Goal: Transaction & Acquisition: Purchase product/service

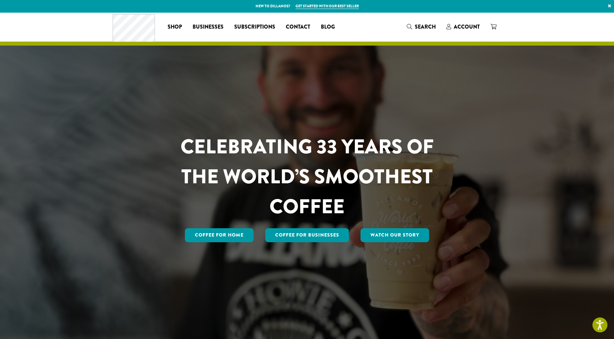
click at [181, 21] on div "Coffee All Coffees Best Sellers Blends Single Origins Dillanos Limited Organic …" at bounding box center [226, 27] width 227 height 28
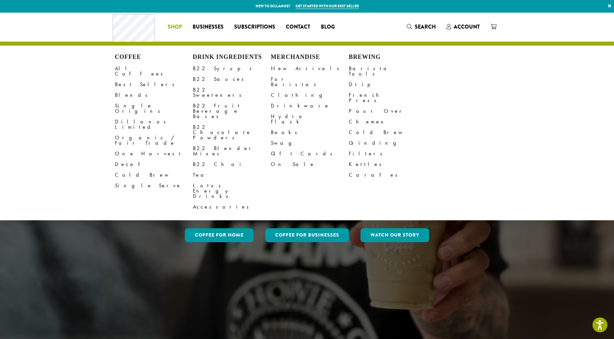
click at [179, 24] on span "Shop" at bounding box center [174, 27] width 14 height 8
click at [172, 26] on li "Coffee All Coffees Best Sellers Blends Single Origins Dillanos Limited Organic …" at bounding box center [174, 27] width 25 height 11
click at [421, 24] on span "Search" at bounding box center [424, 27] width 21 height 8
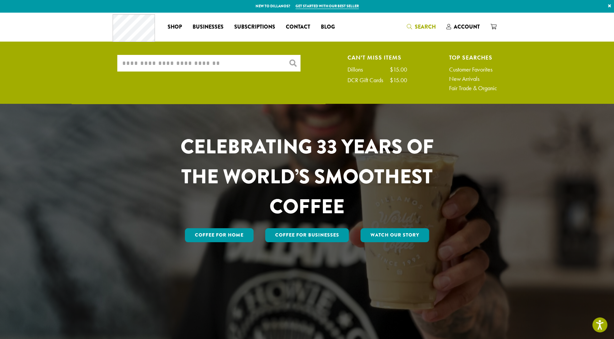
click at [179, 64] on input "What are you searching for?" at bounding box center [208, 63] width 183 height 17
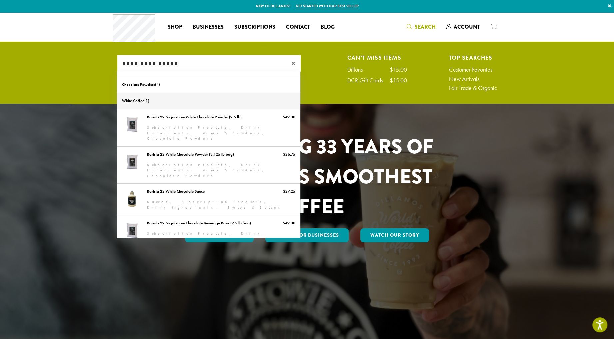
type input "**********"
click at [166, 99] on link "White Coffee" at bounding box center [208, 101] width 183 height 16
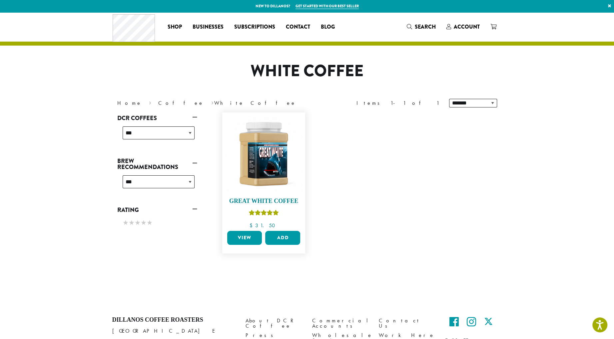
click at [270, 183] on img at bounding box center [263, 154] width 77 height 77
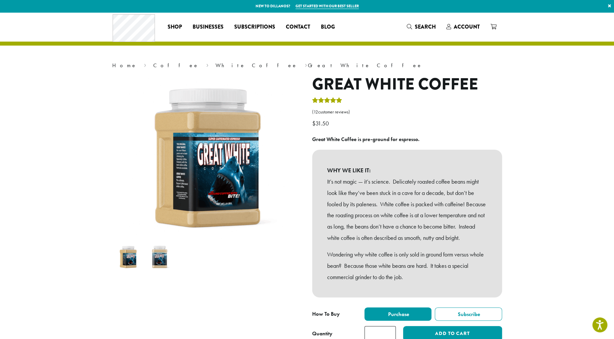
click at [126, 258] on img at bounding box center [128, 257] width 26 height 26
click at [215, 64] on link "White Coffee" at bounding box center [256, 65] width 82 height 7
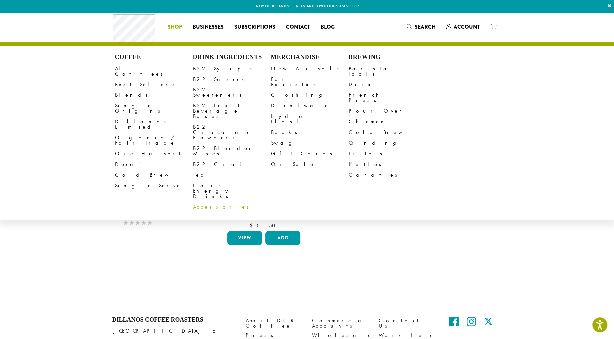
click at [200, 202] on link "Accessories" at bounding box center [232, 207] width 78 height 11
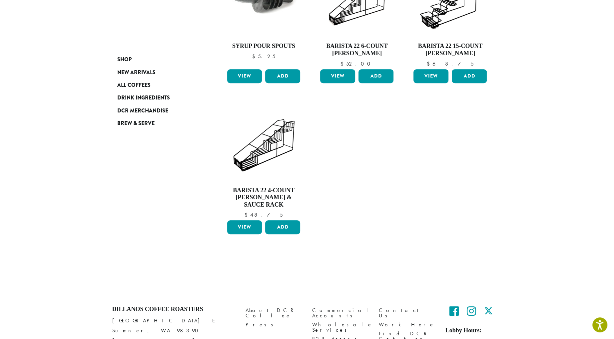
scroll to position [300, 0]
click at [148, 97] on span "Drink Ingredients" at bounding box center [143, 98] width 53 height 8
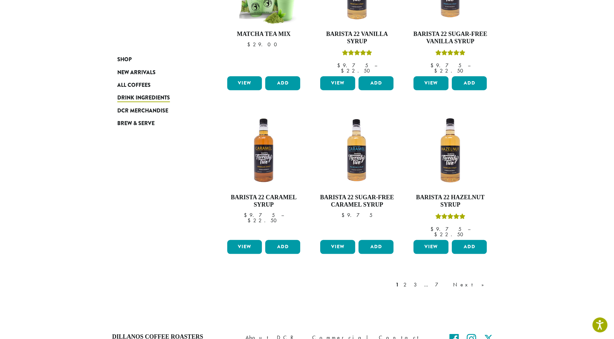
scroll to position [455, 0]
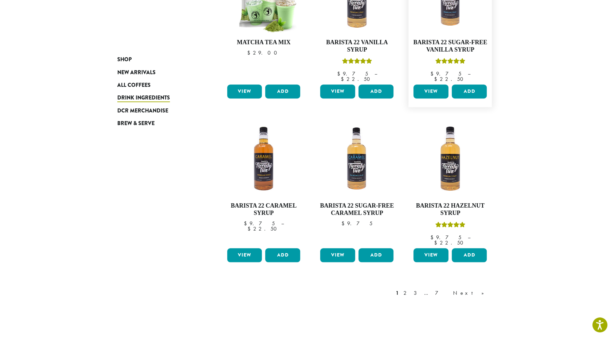
click at [436, 85] on link "View" at bounding box center [430, 92] width 35 height 14
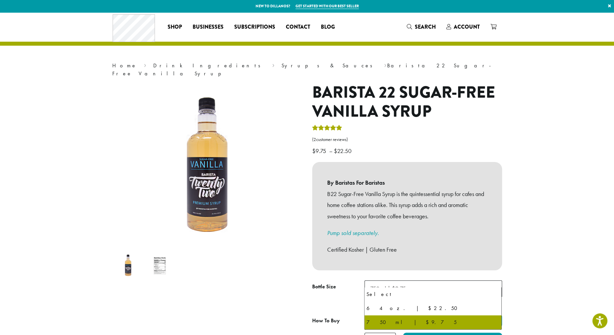
click at [475, 280] on span "750 ml | $9.75" at bounding box center [433, 288] width 138 height 16
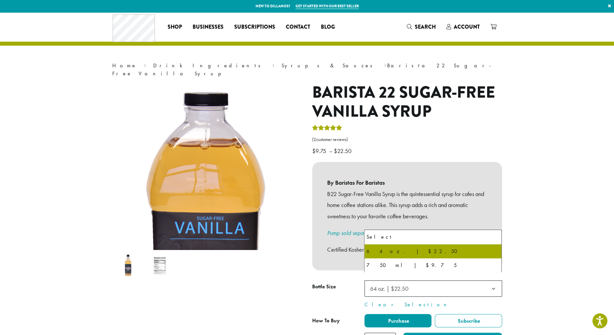
click at [422, 280] on span "64 oz. | $22.50" at bounding box center [433, 288] width 138 height 16
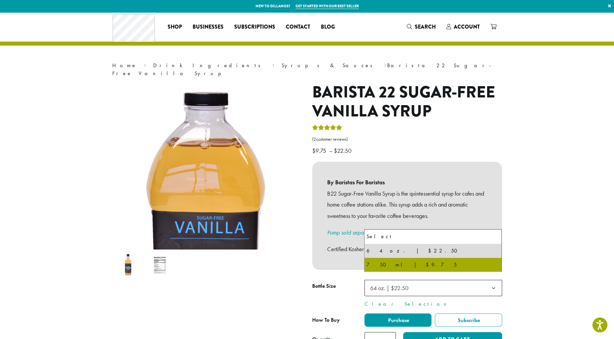
select select "******"
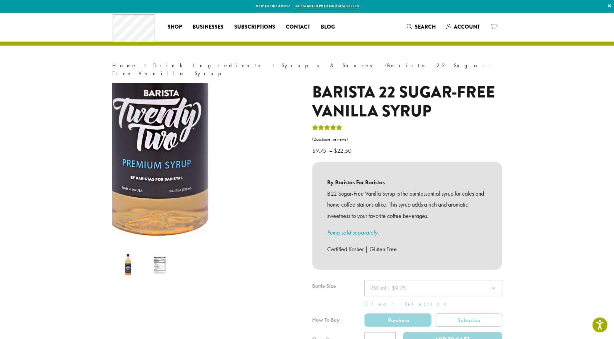
click at [248, 220] on img at bounding box center [158, 72] width 416 height 416
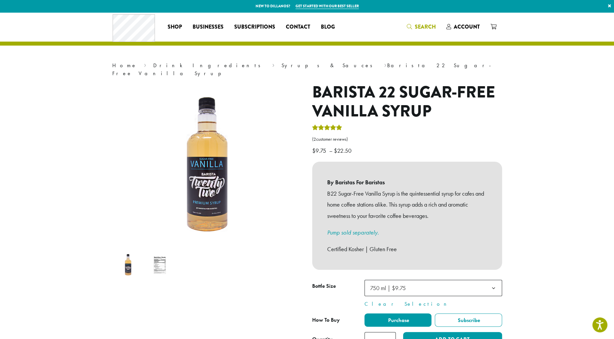
click at [427, 28] on span "Search" at bounding box center [424, 27] width 21 height 8
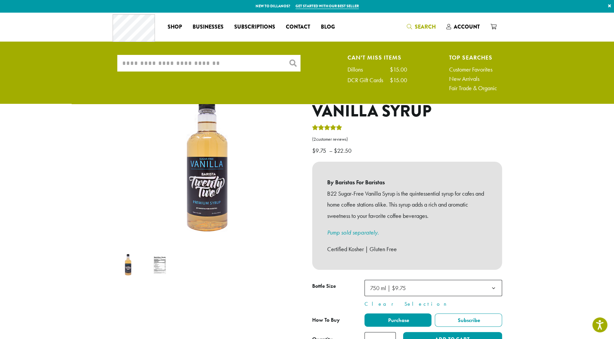
click at [238, 68] on input "What are you searching for?" at bounding box center [208, 63] width 183 height 17
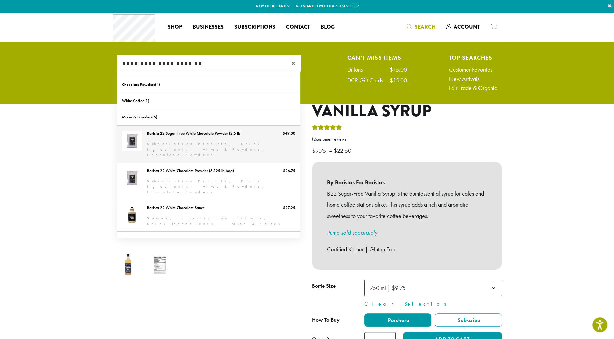
type input "**********"
click at [221, 142] on link "Barista 22 Sugar-Free White Chocolate Powder (2.5 lb)" at bounding box center [208, 144] width 183 height 37
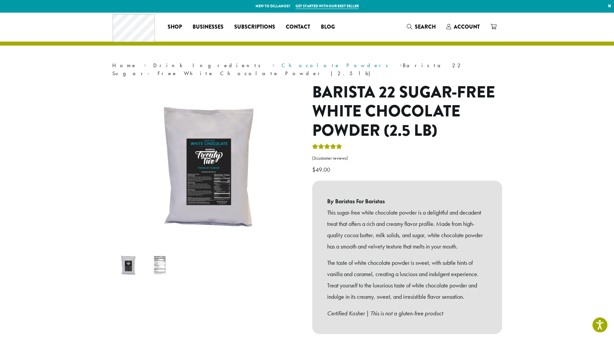
click at [281, 64] on link "Chocolate Powders" at bounding box center [336, 65] width 111 height 7
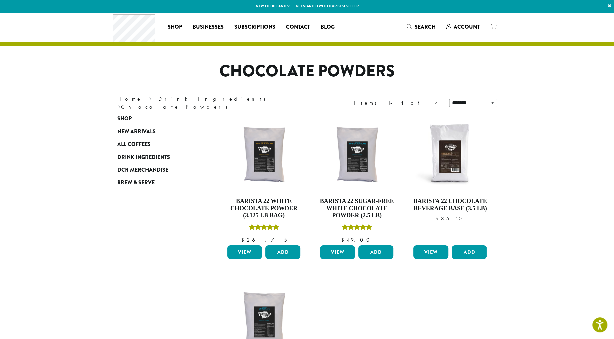
scroll to position [33, 0]
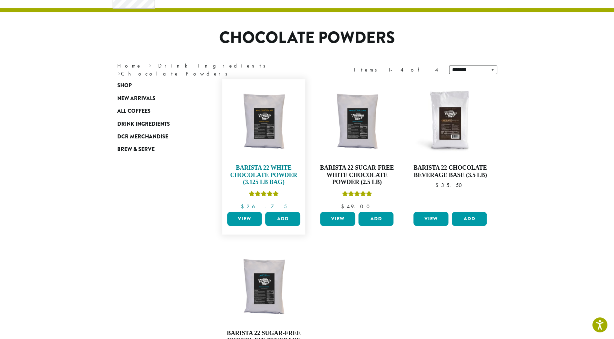
click at [277, 179] on h4 "Barista 22 White Chocolate Powder (3.125 lb bag)" at bounding box center [263, 175] width 77 height 22
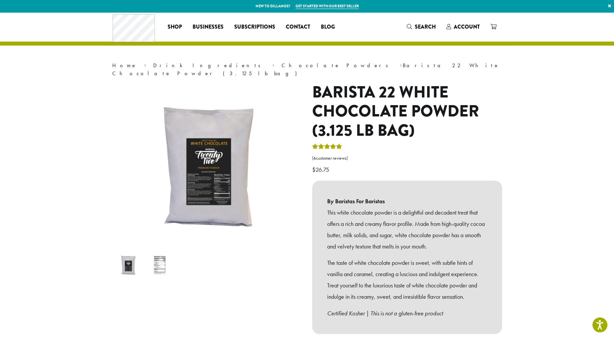
click at [159, 255] on img at bounding box center [160, 265] width 26 height 26
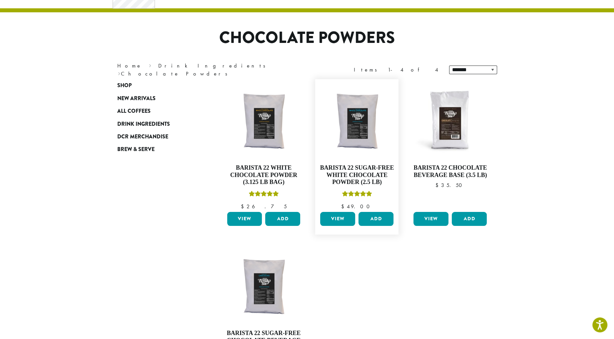
click at [334, 219] on link "View" at bounding box center [337, 219] width 35 height 14
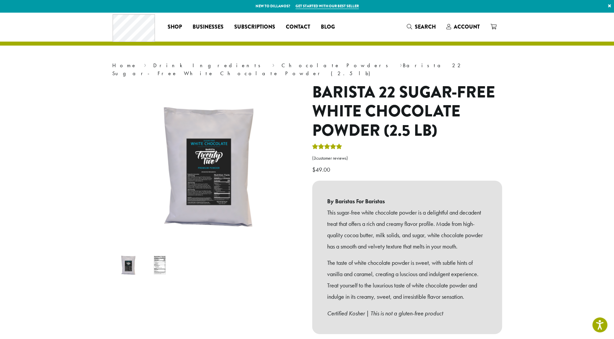
click at [161, 254] on img at bounding box center [160, 265] width 26 height 26
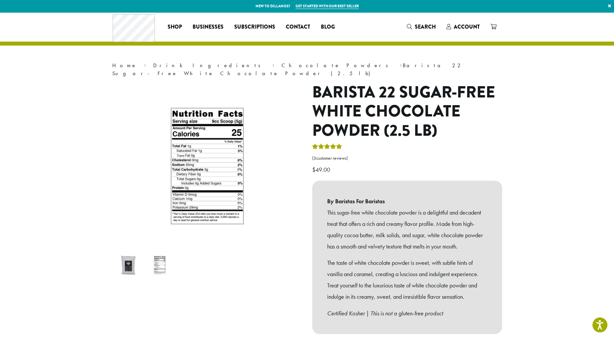
click at [127, 253] on img at bounding box center [128, 265] width 26 height 26
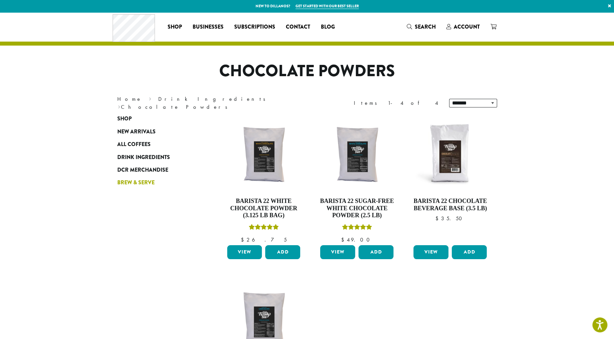
click at [150, 179] on span "Brew & Serve" at bounding box center [135, 183] width 37 height 8
